Goal: Task Accomplishment & Management: Manage account settings

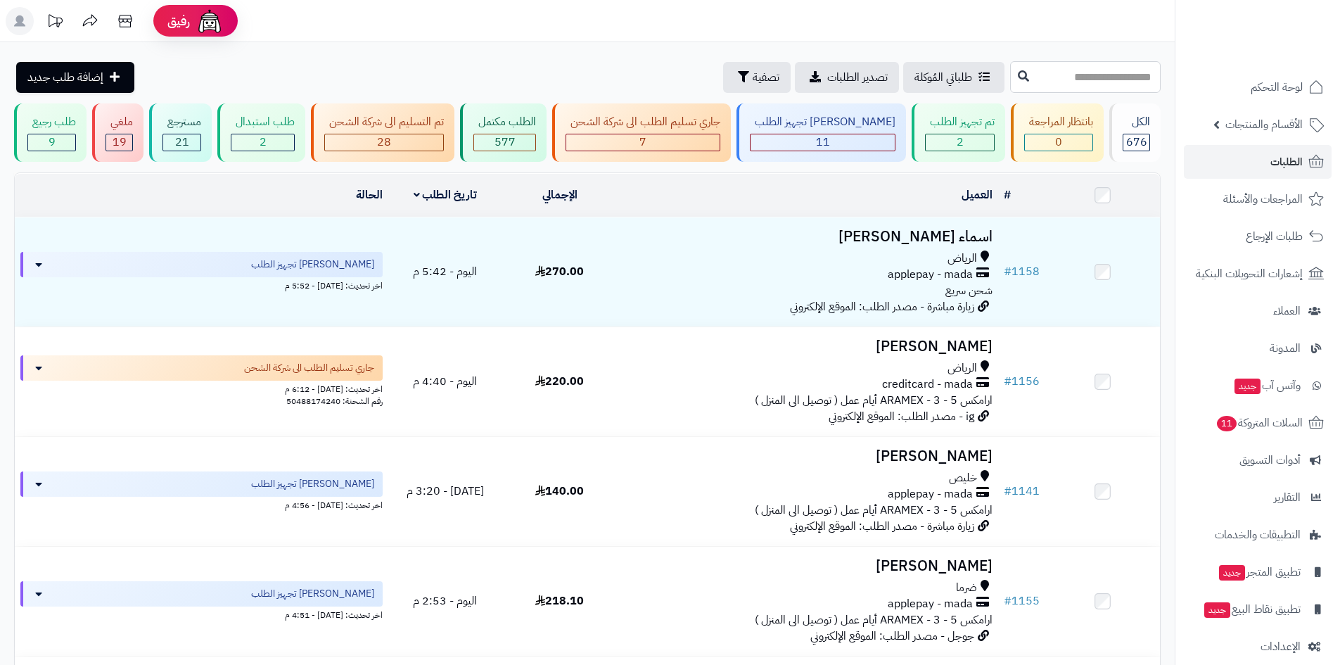
click at [1010, 65] on input "text" at bounding box center [1085, 77] width 151 height 32
type input "****"
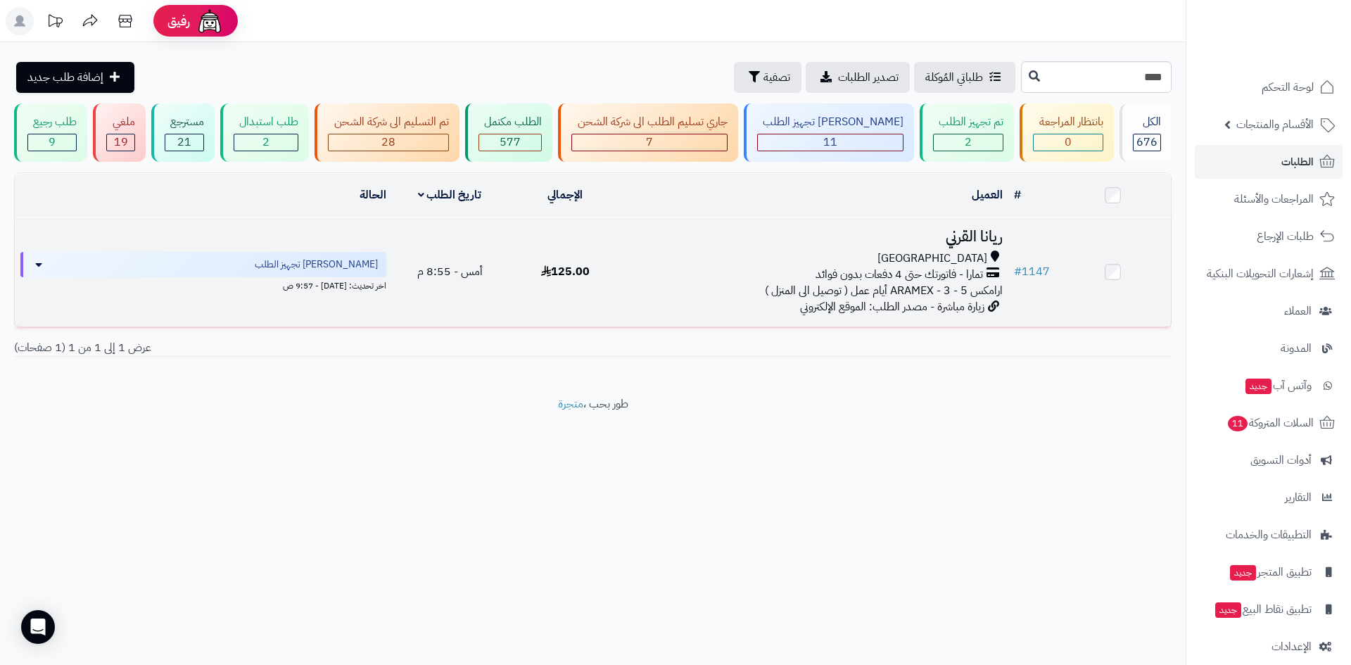
click at [963, 273] on span "تمارا - فاتورتك حتى 4 دفعات بدون فوائد" at bounding box center [898, 275] width 167 height 16
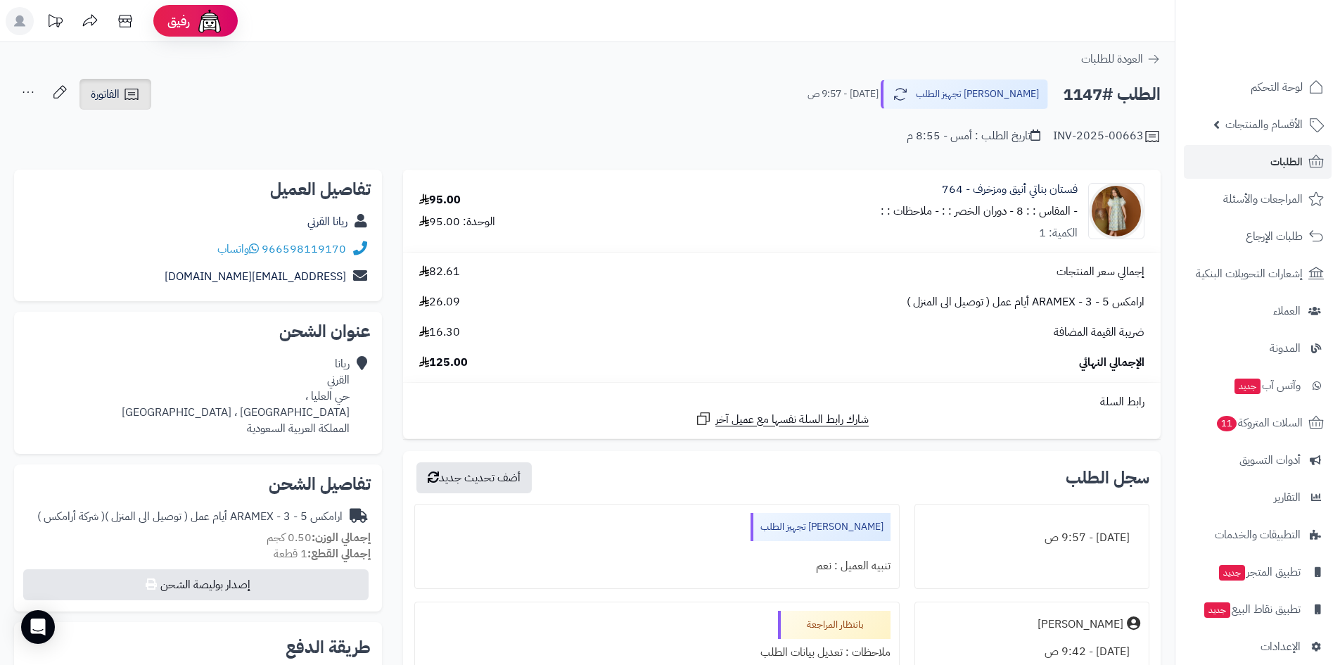
click at [106, 107] on link "الفاتورة" at bounding box center [116, 94] width 72 height 31
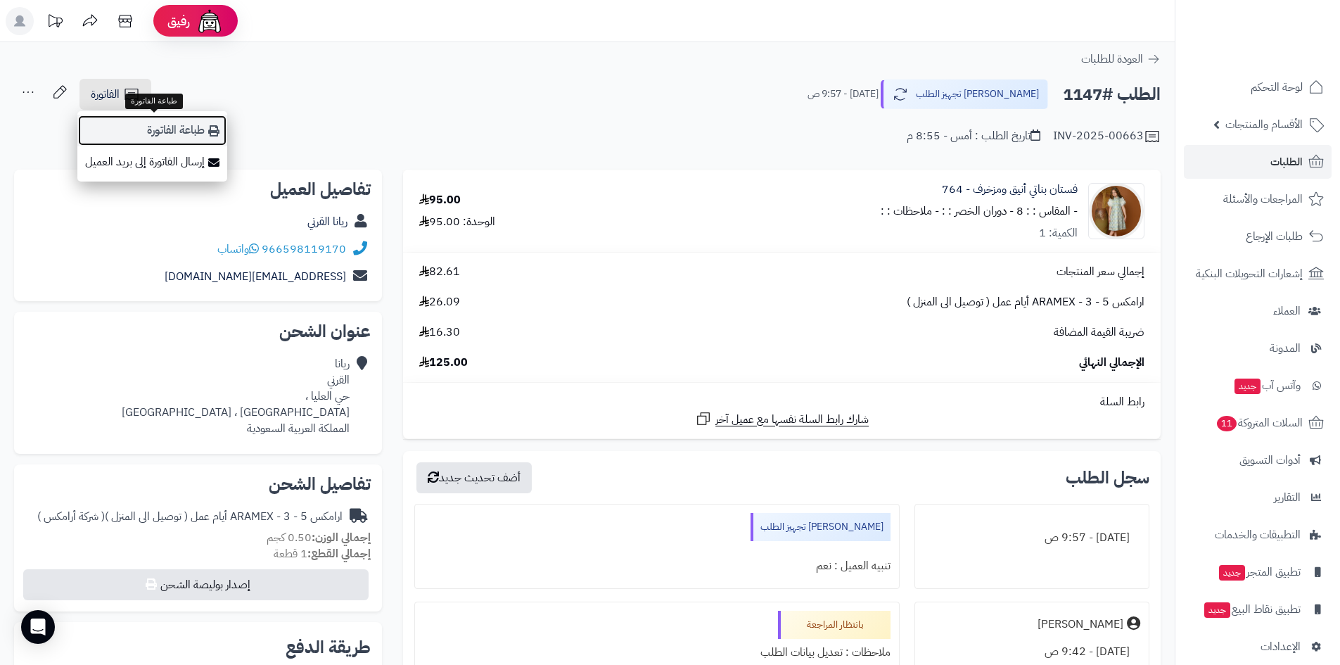
click at [152, 120] on link "طباعة الفاتورة" at bounding box center [152, 131] width 150 height 32
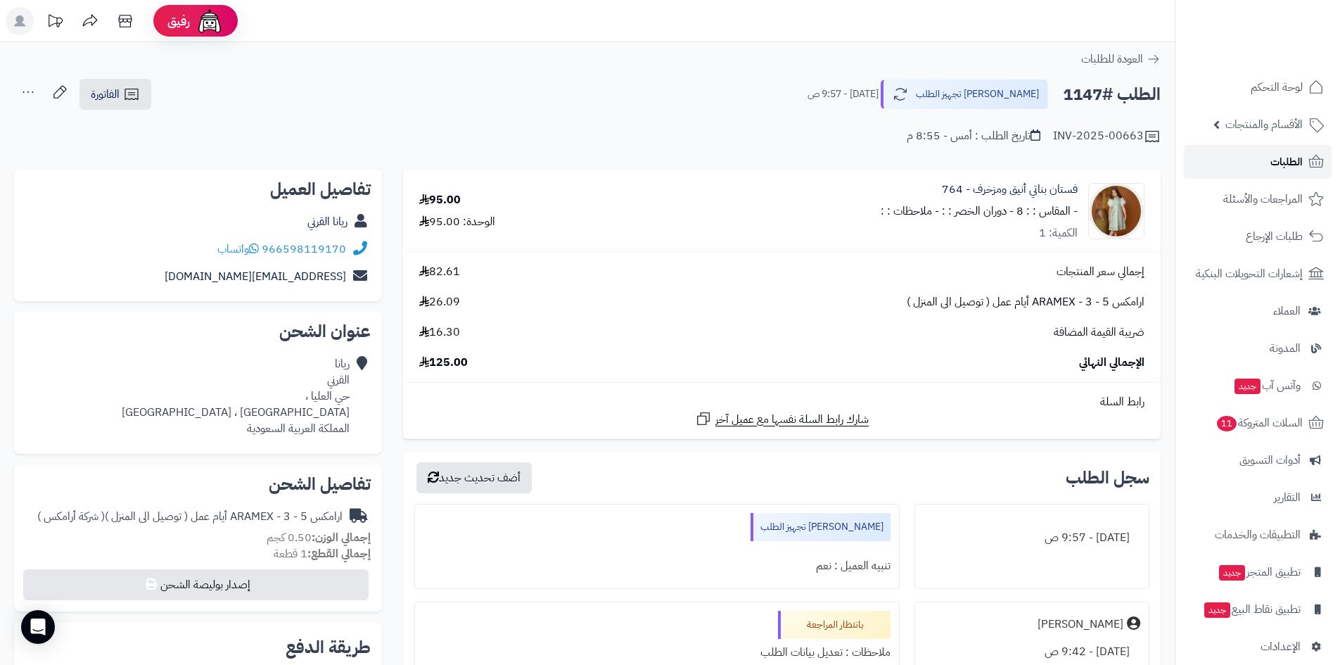
click at [1216, 162] on link "الطلبات" at bounding box center [1258, 162] width 148 height 34
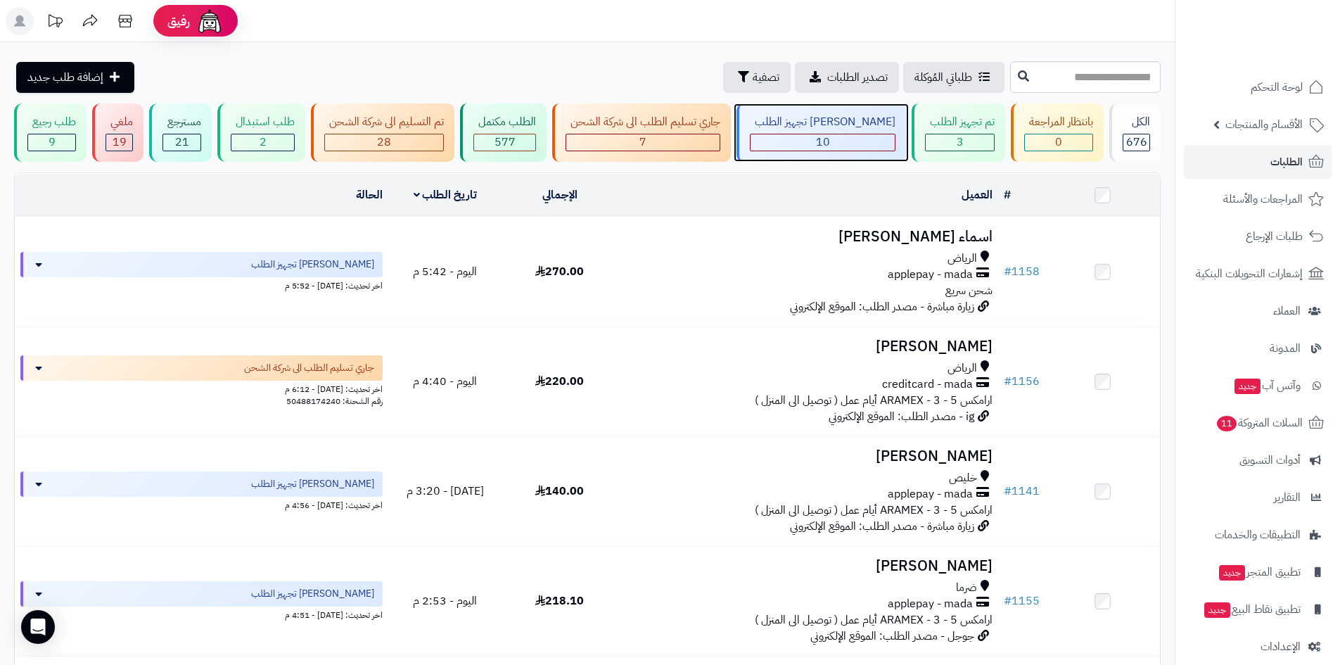
click at [846, 136] on div "10" at bounding box center [823, 142] width 144 height 16
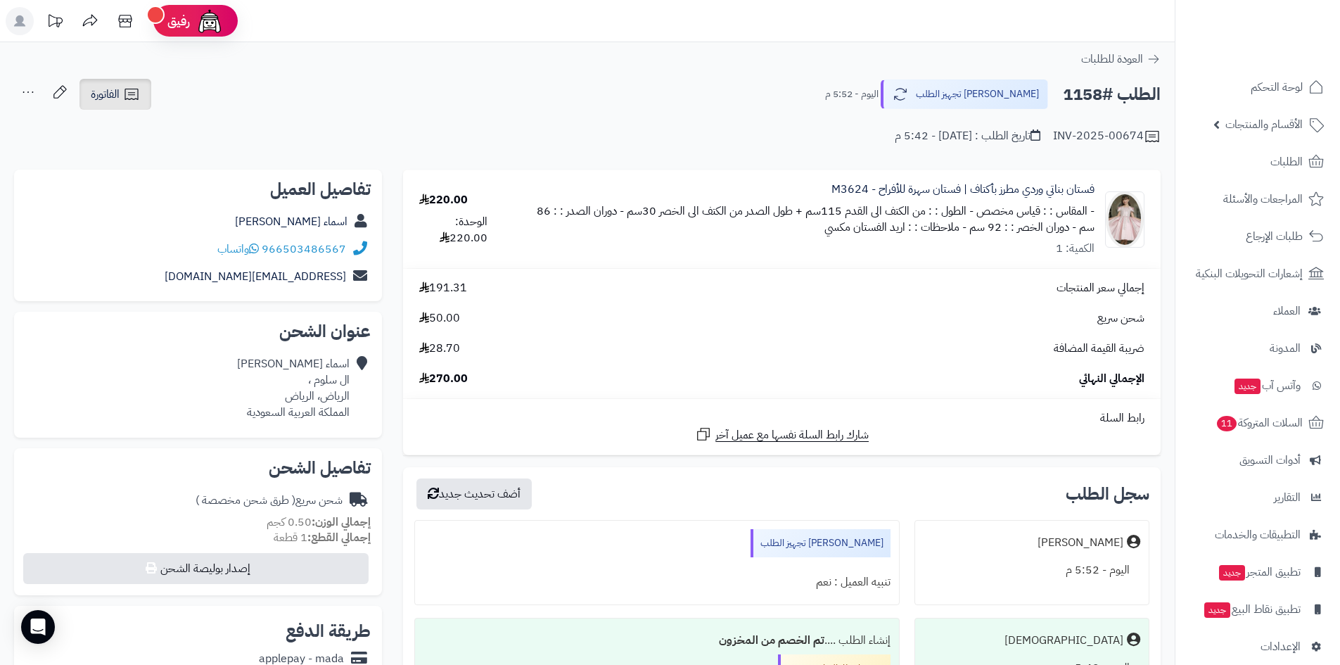
click at [128, 105] on link "الفاتورة" at bounding box center [116, 94] width 72 height 31
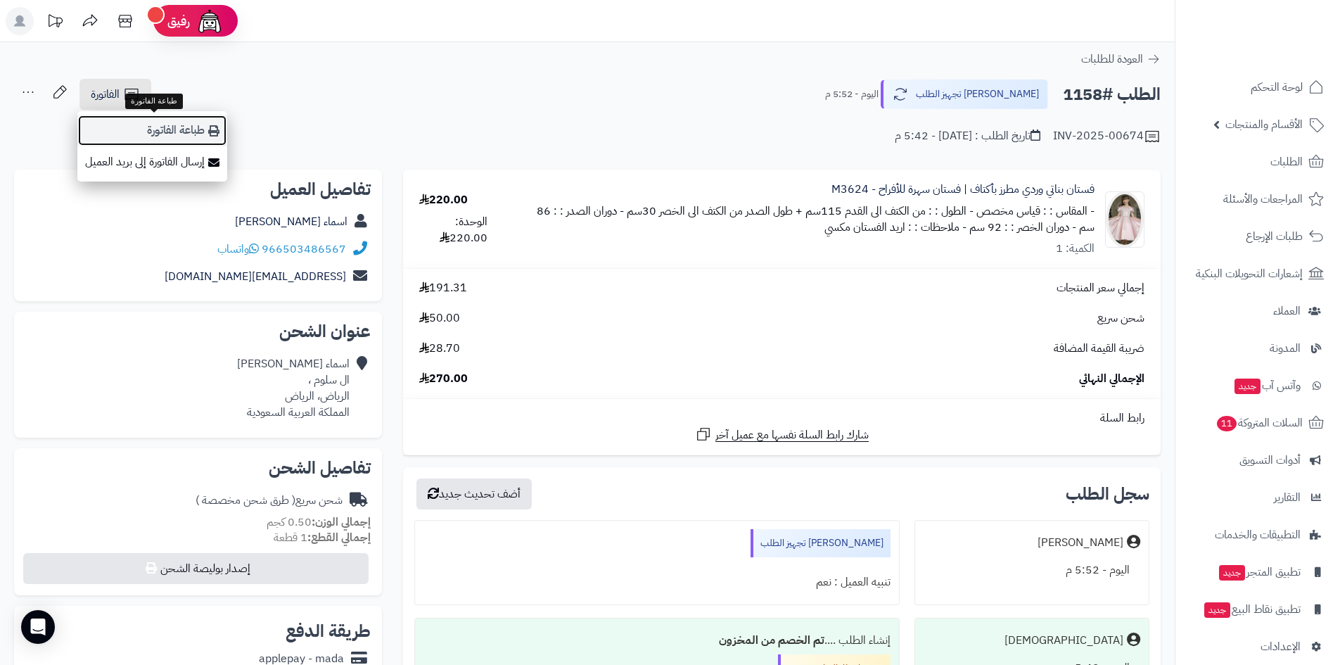
click at [158, 125] on link "طباعة الفاتورة" at bounding box center [152, 131] width 150 height 32
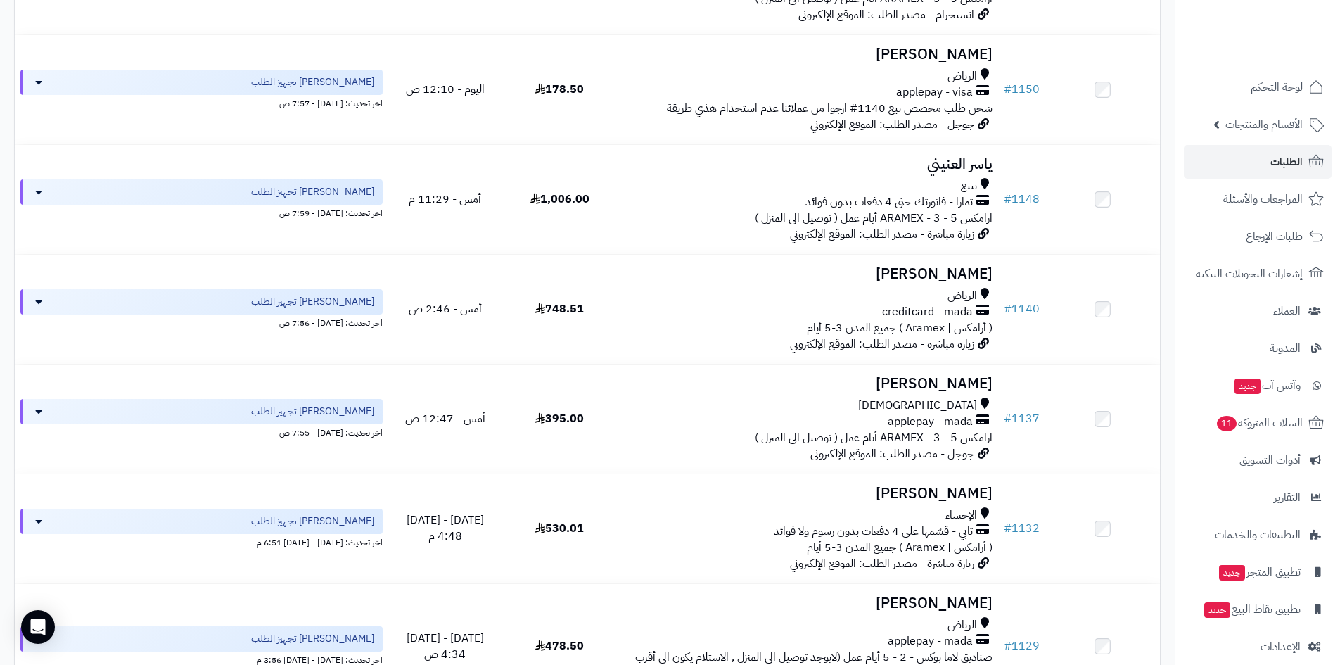
scroll to position [803, 0]
